Goal: Information Seeking & Learning: Learn about a topic

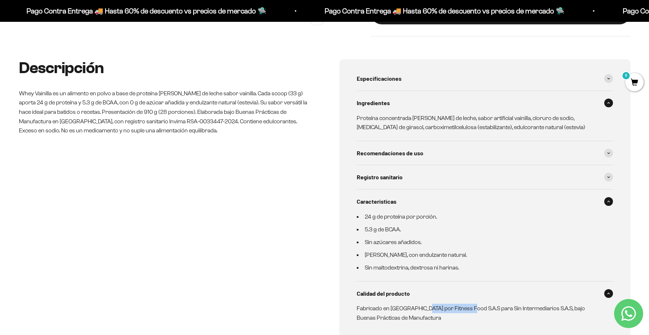
scroll to position [388, 0]
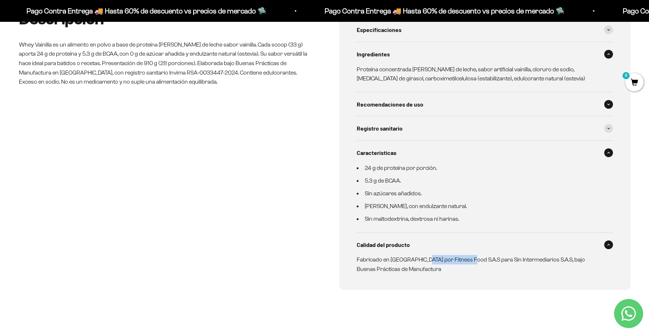
click at [497, 96] on div "Recomendaciones de uso" at bounding box center [484, 104] width 256 height 24
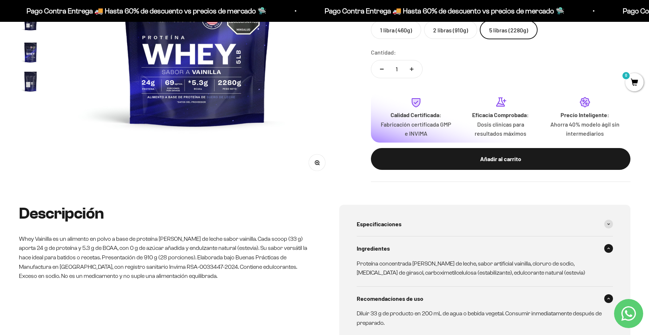
scroll to position [48, 0]
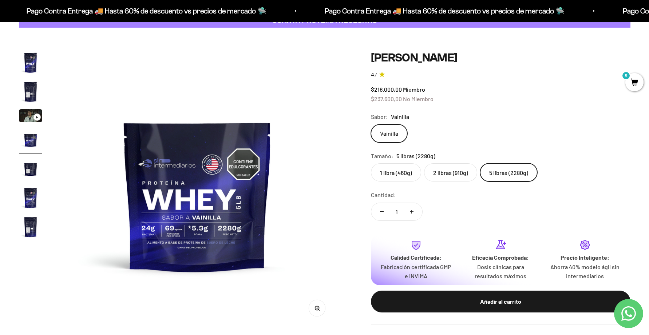
click at [35, 170] on img "Ir al artículo 5" at bounding box center [30, 168] width 23 height 23
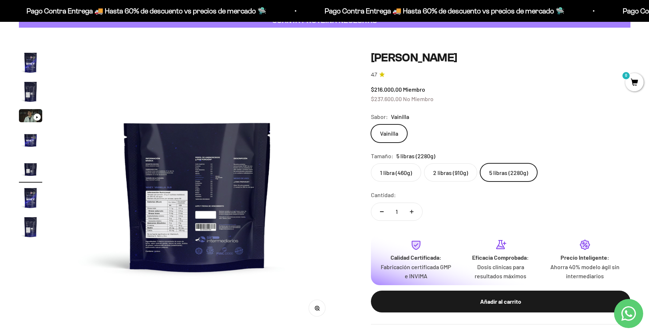
click at [167, 222] on img at bounding box center [197, 189] width 276 height 276
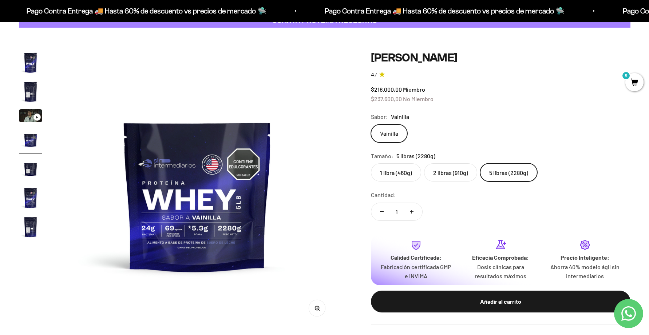
click at [29, 222] on img "Ir al artículo 7" at bounding box center [30, 226] width 23 height 23
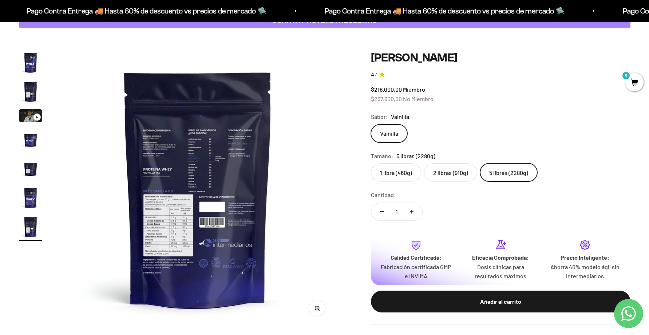
click at [28, 93] on img "Ir al artículo 2" at bounding box center [30, 91] width 23 height 23
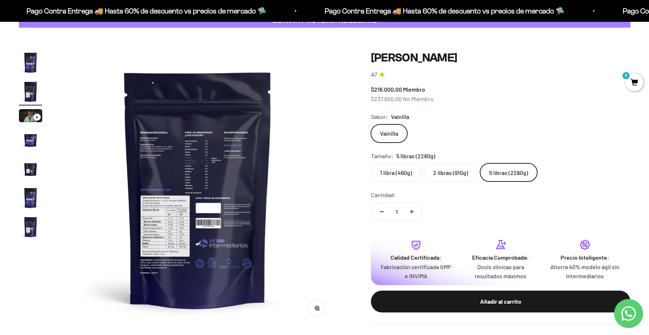
click at [29, 167] on img "Ir al artículo 5" at bounding box center [30, 168] width 23 height 23
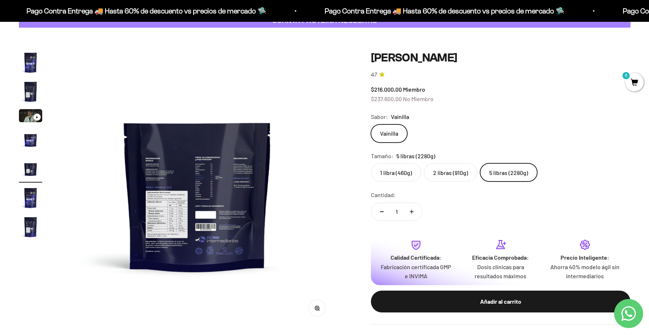
click at [165, 221] on img at bounding box center [197, 189] width 276 height 276
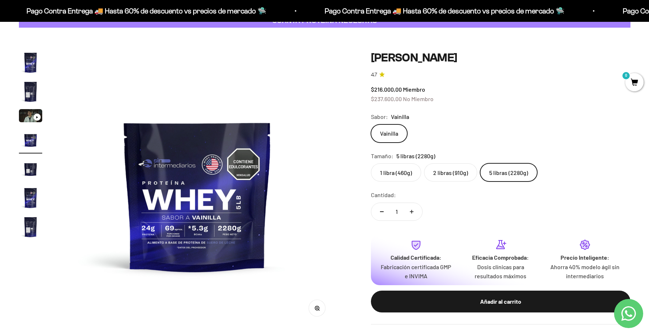
click at [31, 230] on img "Ir al artículo 7" at bounding box center [30, 226] width 23 height 23
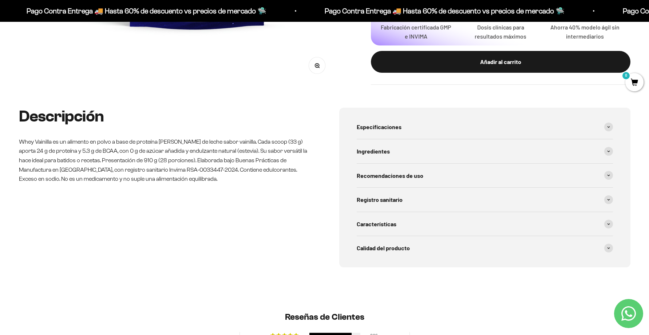
scroll to position [97, 0]
